Goal: Information Seeking & Learning: Get advice/opinions

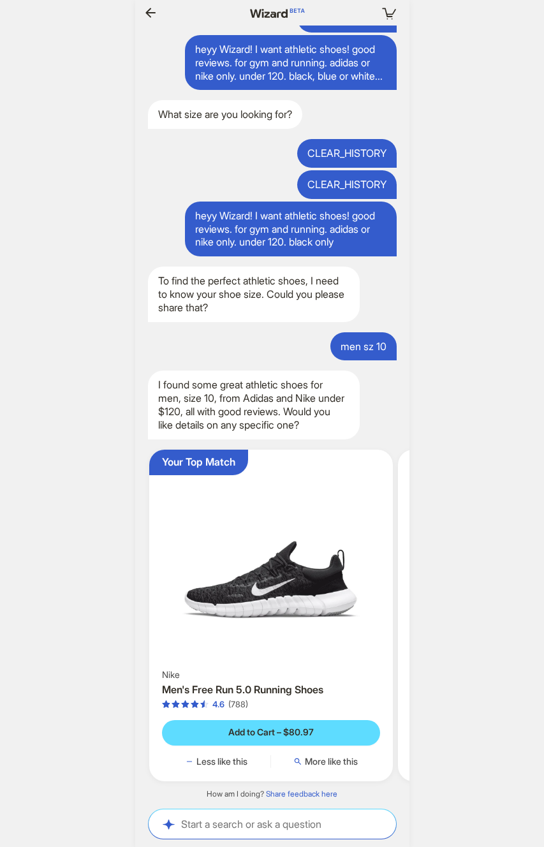
scroll to position [36428, 0]
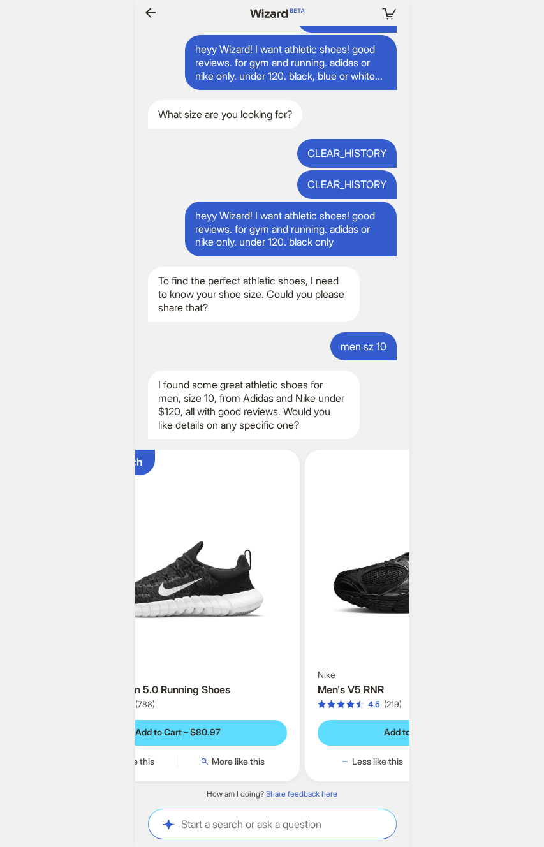
drag, startPoint x: 352, startPoint y: 542, endPoint x: 223, endPoint y: 547, distance: 128.9
click at [209, 545] on ul "Your Top Match Nike Men's Free Run 5.0 Running Shoes 4.6 (788) Add to Cart – $8…" at bounding box center [272, 615] width 287 height 352
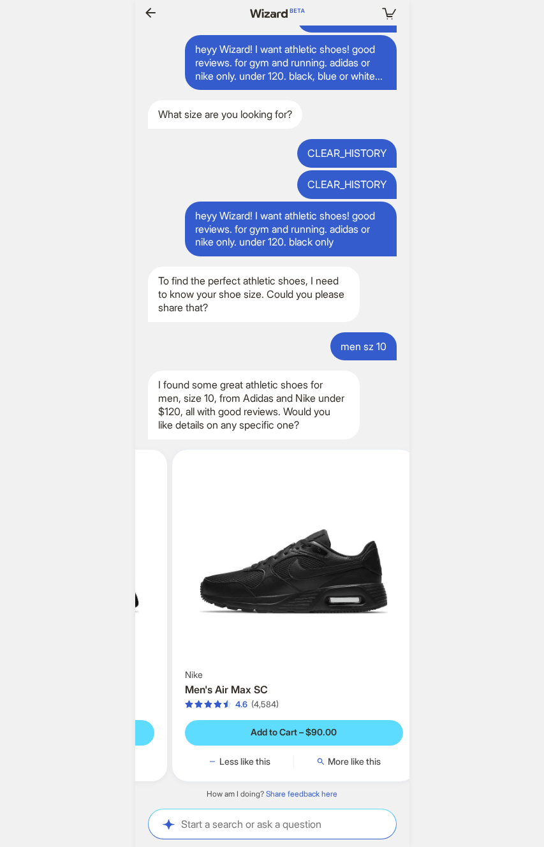
drag, startPoint x: 313, startPoint y: 554, endPoint x: 197, endPoint y: 566, distance: 116.8
click at [171, 566] on ul "Your Top Match Nike Men's Free Run 5.0 Running Shoes 4.6 (788) Add to Cart – $8…" at bounding box center [272, 615] width 287 height 352
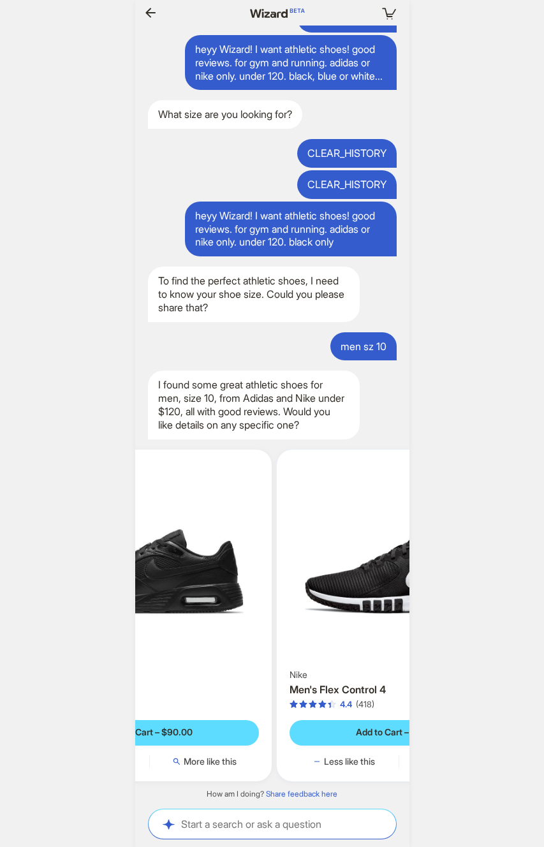
drag, startPoint x: 324, startPoint y: 580, endPoint x: 172, endPoint y: 578, distance: 152.4
click at [170, 578] on ul "Your Top Match Nike Men's Free Run 5.0 Running Shoes 4.6 (788) Add to Cart – $8…" at bounding box center [272, 615] width 287 height 352
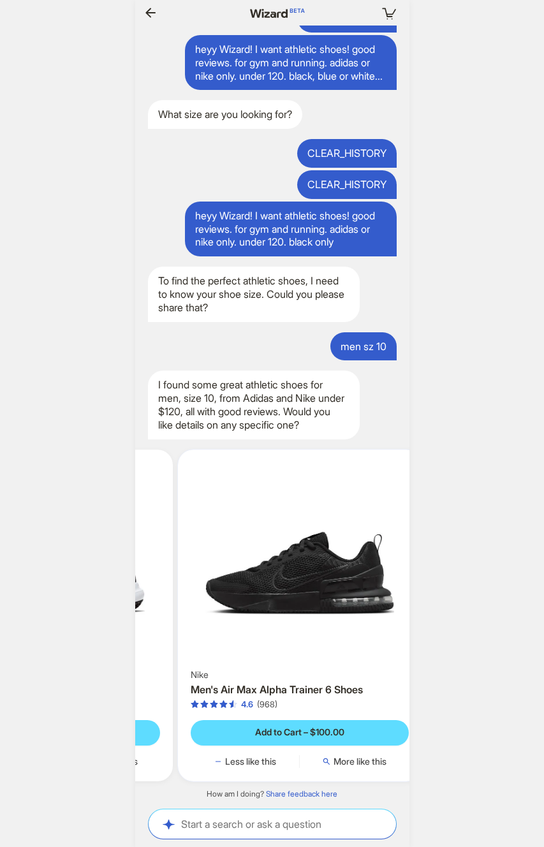
drag, startPoint x: 312, startPoint y: 582, endPoint x: 165, endPoint y: 585, distance: 146.7
click at [165, 585] on img at bounding box center [51, 561] width 234 height 212
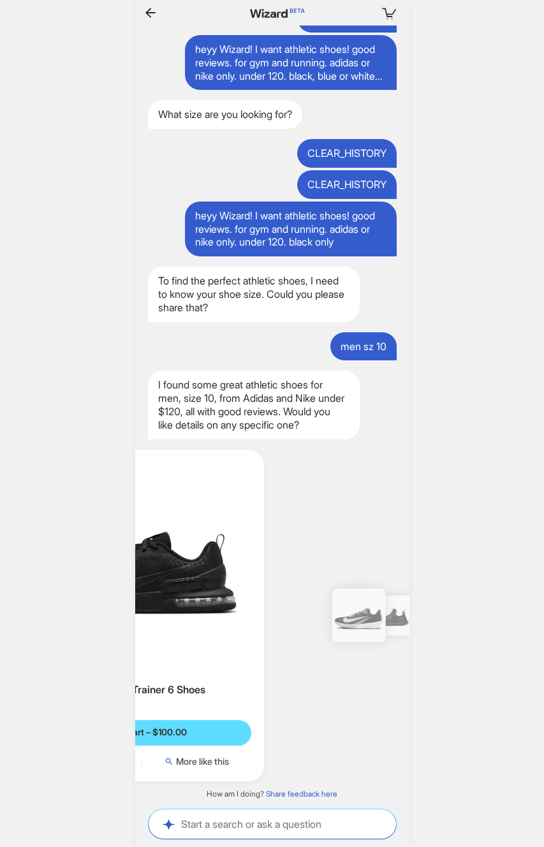
drag, startPoint x: 222, startPoint y: 586, endPoint x: 176, endPoint y: 587, distance: 45.9
click at [176, 587] on img at bounding box center [143, 561] width 234 height 212
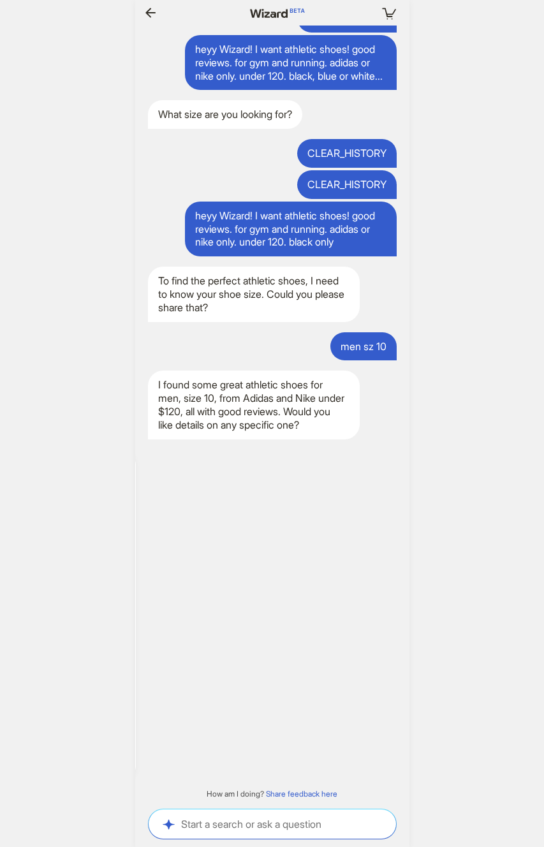
scroll to position [0, 1244]
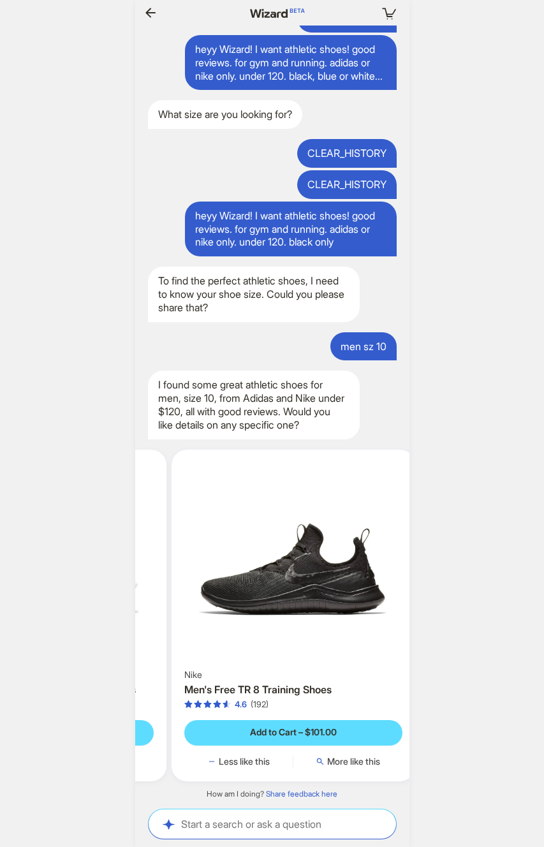
drag, startPoint x: 352, startPoint y: 624, endPoint x: 196, endPoint y: 622, distance: 156.3
click at [196, 622] on ul "Your Top Match Nike Men's Free Run 5.0 Running Shoes 4.6 (788) Add to Cart – $8…" at bounding box center [272, 615] width 287 height 352
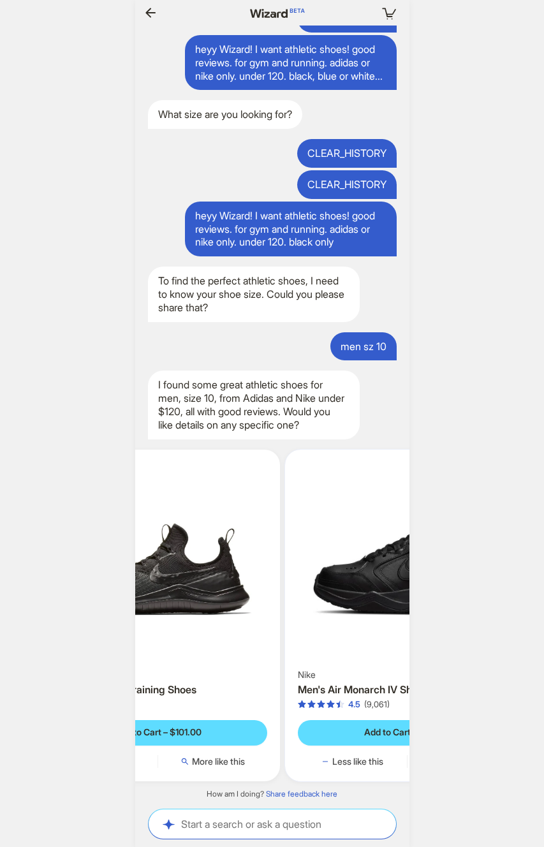
drag, startPoint x: 245, startPoint y: 622, endPoint x: 193, endPoint y: 623, distance: 51.7
click at [187, 623] on img at bounding box center [158, 561] width 234 height 212
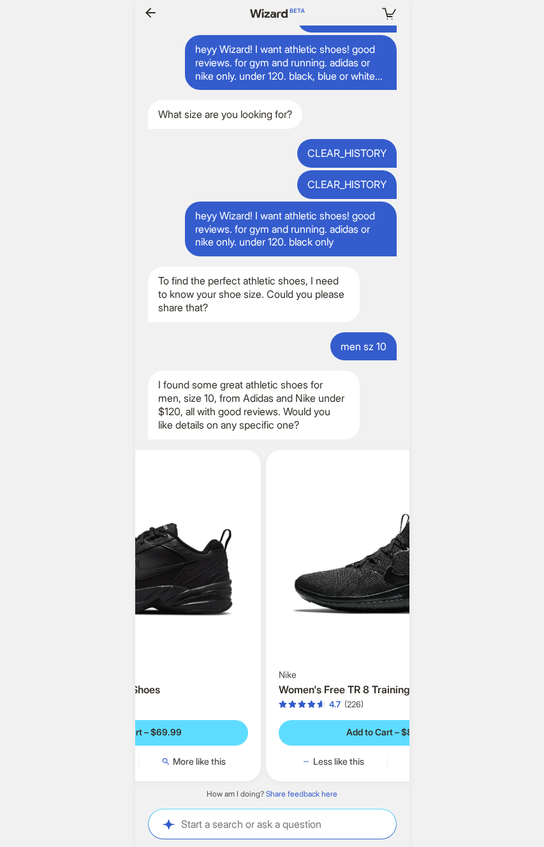
drag, startPoint x: 344, startPoint y: 626, endPoint x: 195, endPoint y: 623, distance: 149.3
click at [175, 622] on ul "Your Top Match Nike Men's Free Run 5.0 Running Shoes 4.6 (788) Add to Cart – $8…" at bounding box center [272, 615] width 287 height 352
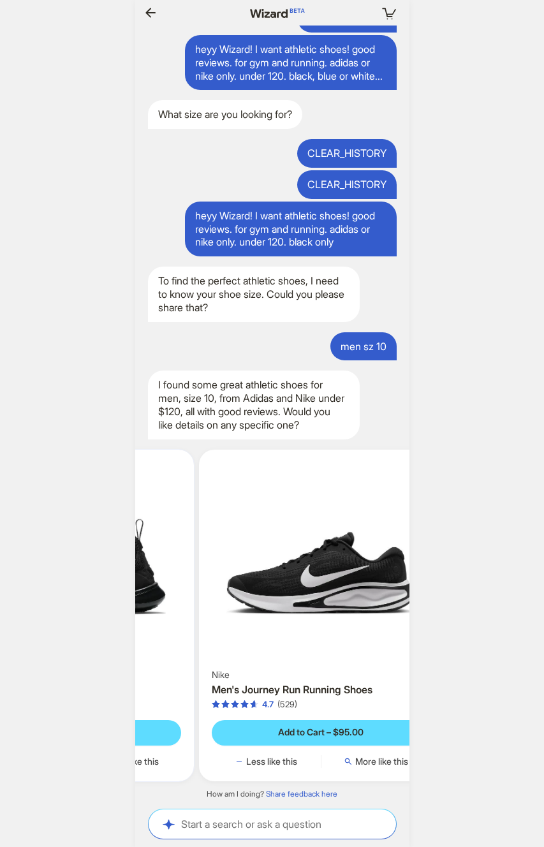
drag, startPoint x: 302, startPoint y: 624, endPoint x: 142, endPoint y: 622, distance: 160.1
click at [143, 622] on img at bounding box center [72, 561] width 234 height 212
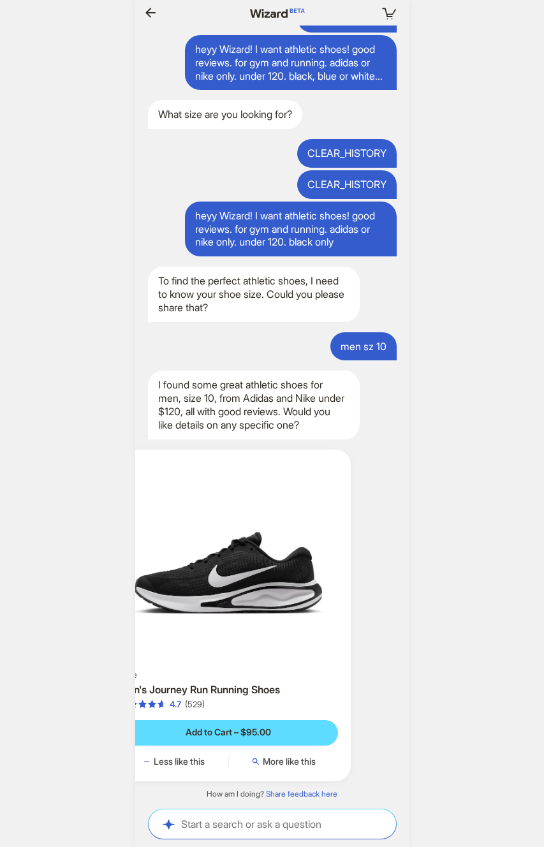
drag, startPoint x: 309, startPoint y: 628, endPoint x: 137, endPoint y: 624, distance: 171.6
click at [140, 624] on ul "Your Top Match Nike Men's Free Run 5.0 Running Shoes 4.6 (788) Add to Cart – $8…" at bounding box center [272, 615] width 287 height 352
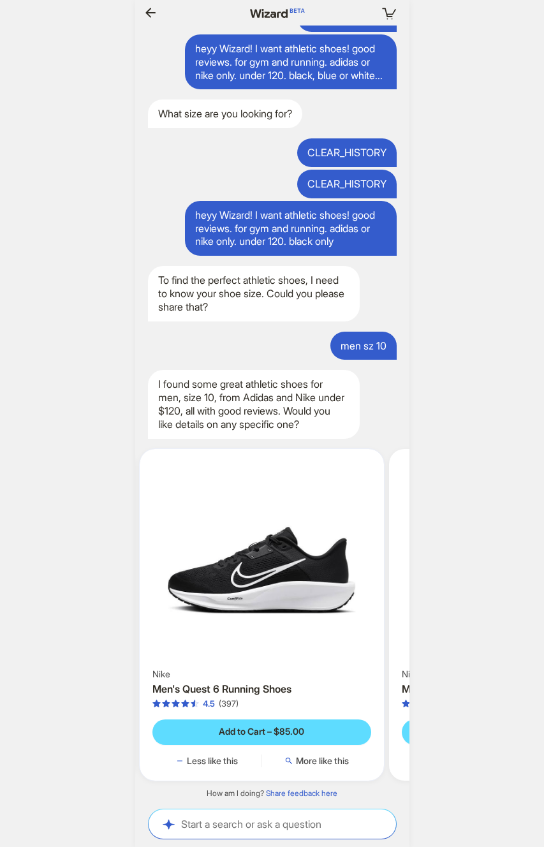
drag, startPoint x: 358, startPoint y: 640, endPoint x: 179, endPoint y: 638, distance: 179.2
click at [179, 638] on ul "Your Top Match Nike Men's Free Run 5.0 Running Shoes 4.6 (788) Add to Cart – $8…" at bounding box center [272, 615] width 287 height 353
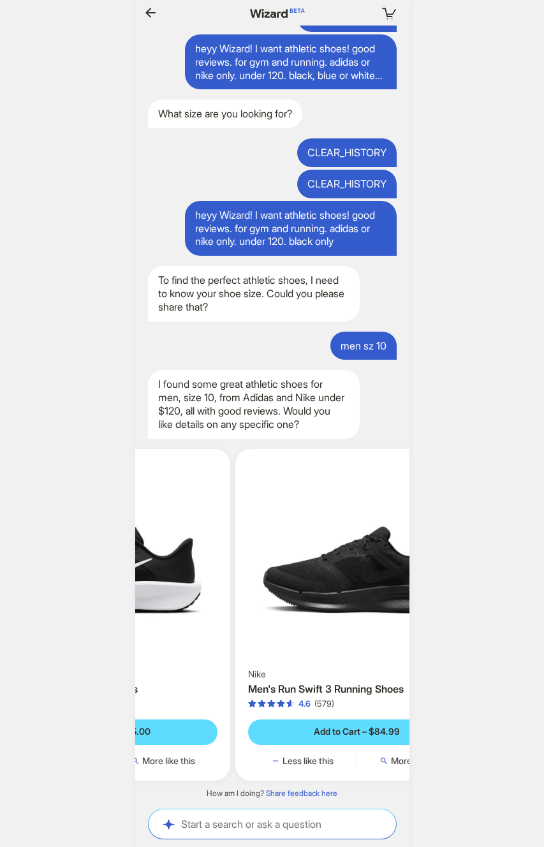
drag, startPoint x: 219, startPoint y: 643, endPoint x: 188, endPoint y: 643, distance: 31.3
click at [185, 643] on img at bounding box center [108, 560] width 234 height 212
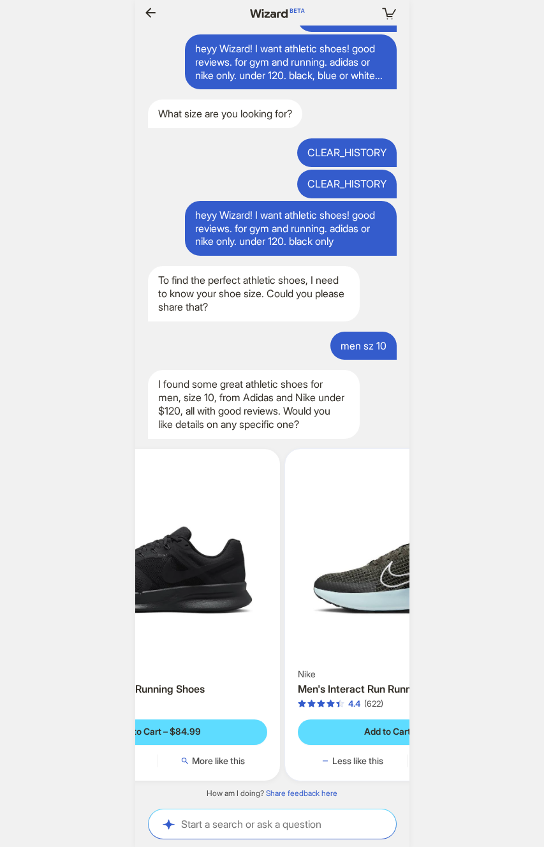
drag, startPoint x: 360, startPoint y: 645, endPoint x: 242, endPoint y: 644, distance: 118.0
click at [212, 644] on ul "Your Top Match Nike Men's Free Run 5.0 Running Shoes 4.6 (788) Add to Cart – $8…" at bounding box center [272, 615] width 287 height 353
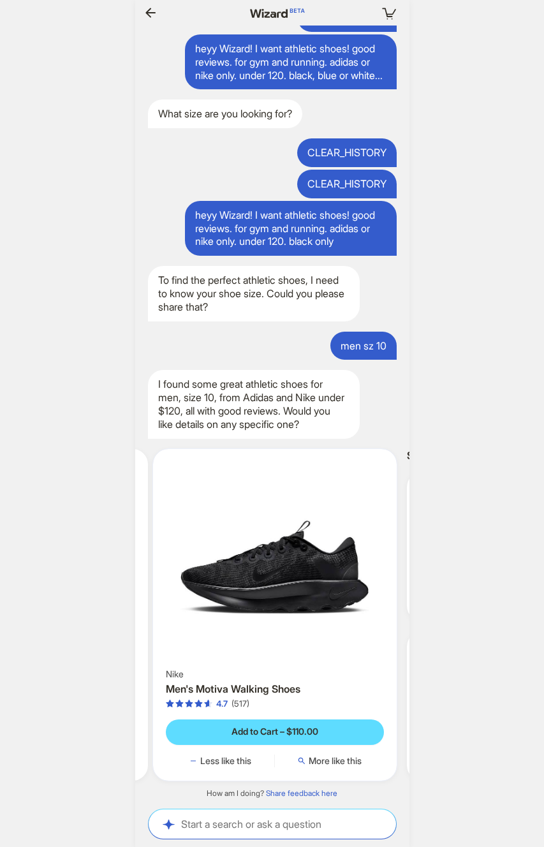
drag, startPoint x: 346, startPoint y: 645, endPoint x: 188, endPoint y: 643, distance: 158.2
click at [189, 643] on ul "Your Top Match Nike Men's Free Run 5.0 Running Shoes 4.6 (788) Add to Cart – $8…" at bounding box center [272, 615] width 287 height 353
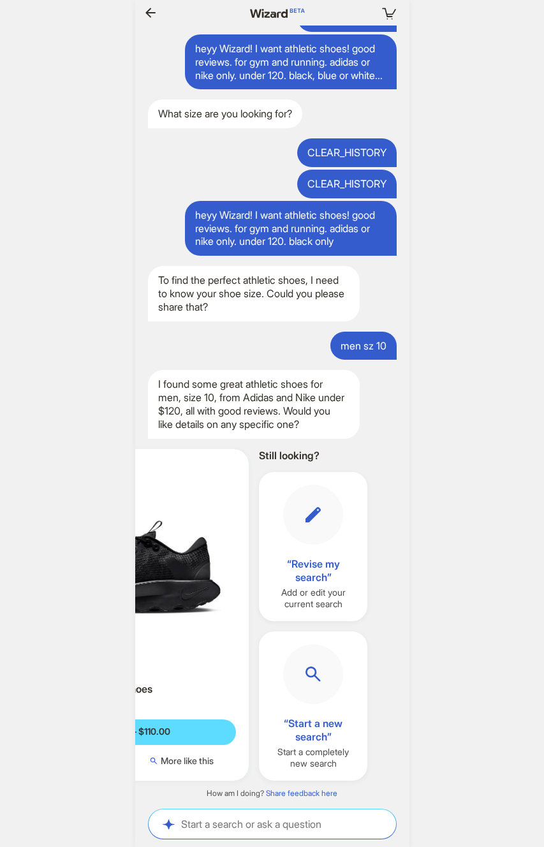
drag, startPoint x: 324, startPoint y: 644, endPoint x: 159, endPoint y: 638, distance: 164.6
click at [169, 639] on img at bounding box center [127, 560] width 234 height 212
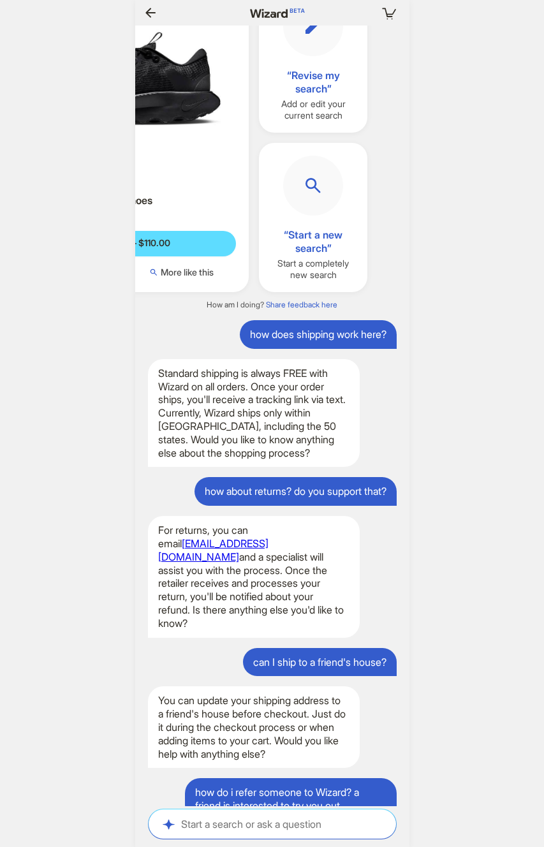
scroll to position [0, 3630]
drag, startPoint x: 195, startPoint y: 244, endPoint x: 367, endPoint y: 519, distance: 323.8
click at [363, 512] on div "CLEAR_HISTORY CLEAR_HISTORY CLEAR_HISTORY [PERSON_NAME] CLEAR_HISTORY CLEAR_HIS…" at bounding box center [272, 416] width 274 height 781
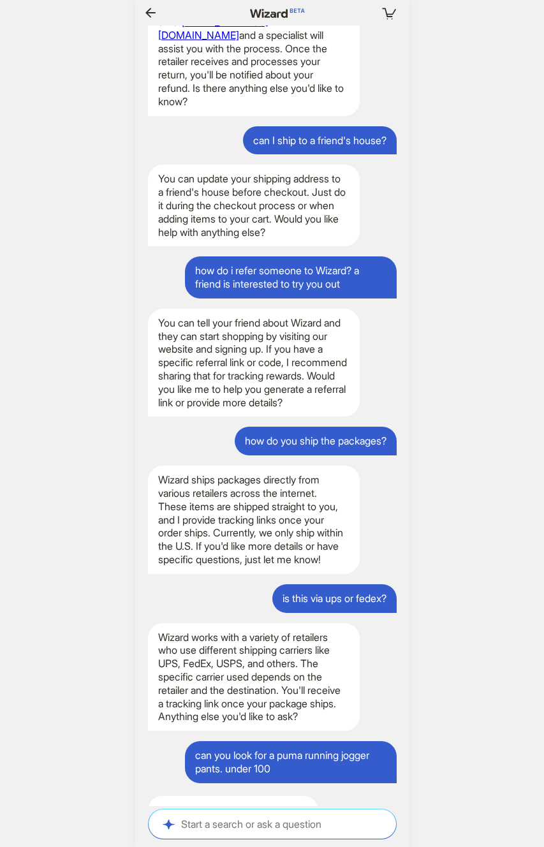
scroll to position [37580, 0]
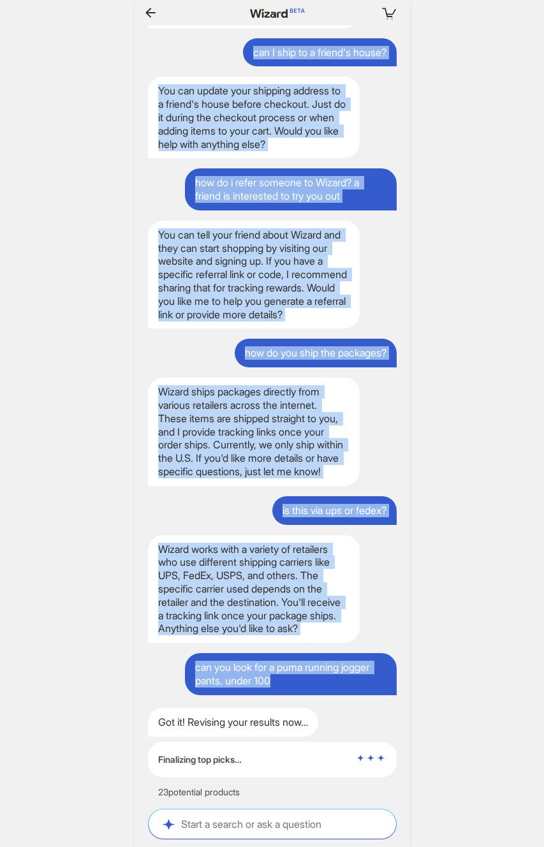
click at [357, 686] on div "can you look for a puma running jogger pants. under 100" at bounding box center [291, 674] width 212 height 42
copy div "lore Ipsumd! S amet consecte adipi! elit seddoei. tem inc utl etdolor. magnaa e…"
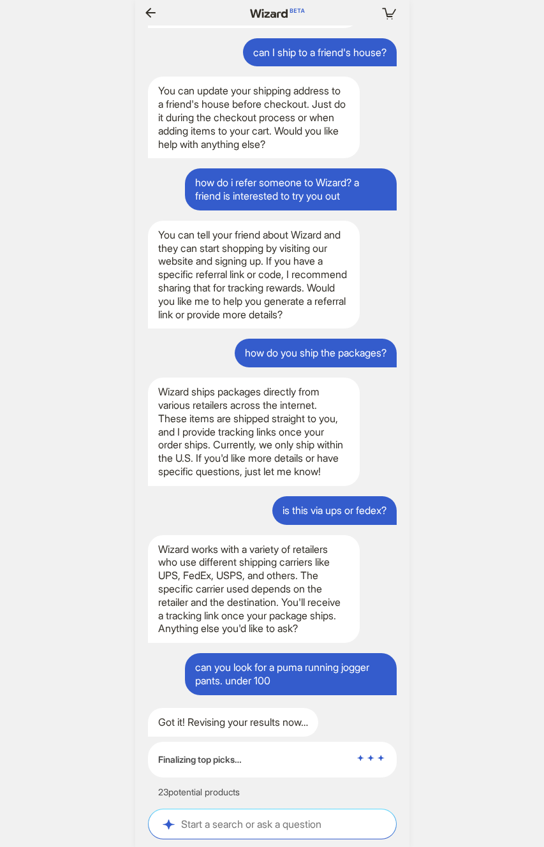
click at [435, 367] on div "Your cart is empty Hi, I’m Wizard! I’m your superpowered shopping agent What ar…" at bounding box center [272, 423] width 544 height 847
